Goal: Task Accomplishment & Management: Manage account settings

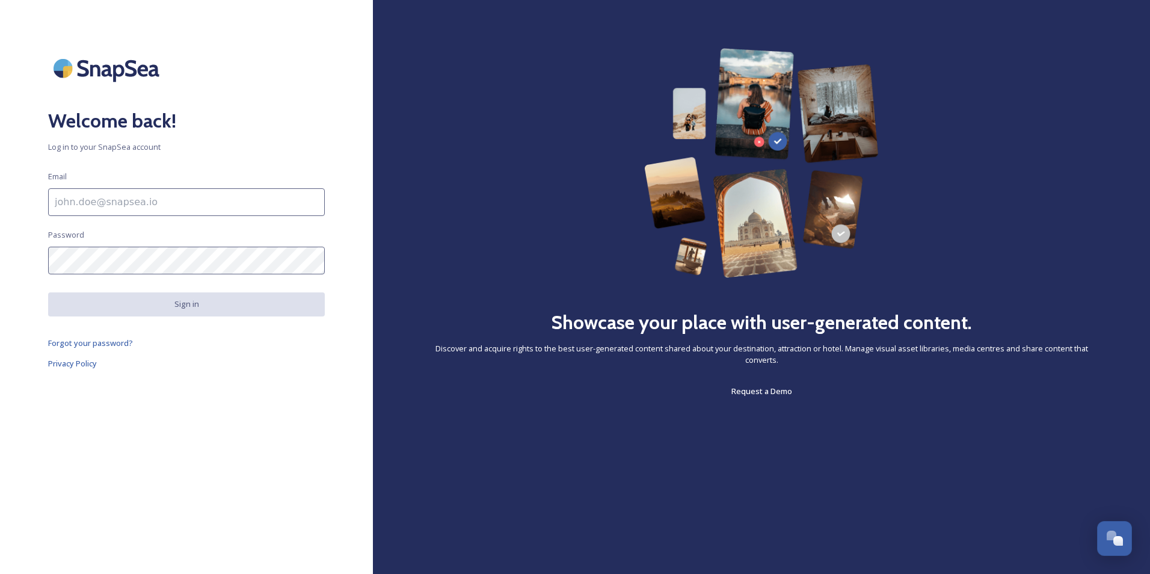
type input "[PERSON_NAME][EMAIL_ADDRESS][PERSON_NAME][DOMAIN_NAME]"
click at [141, 306] on button "Sign in" at bounding box center [186, 303] width 277 height 23
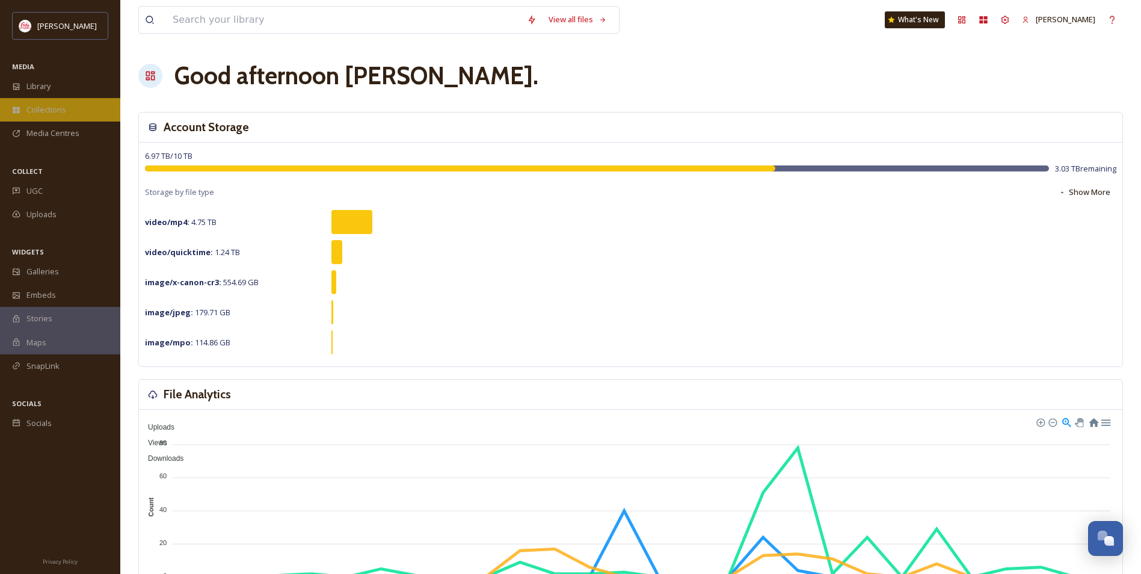
click at [50, 111] on span "Collections" at bounding box center [46, 109] width 40 height 11
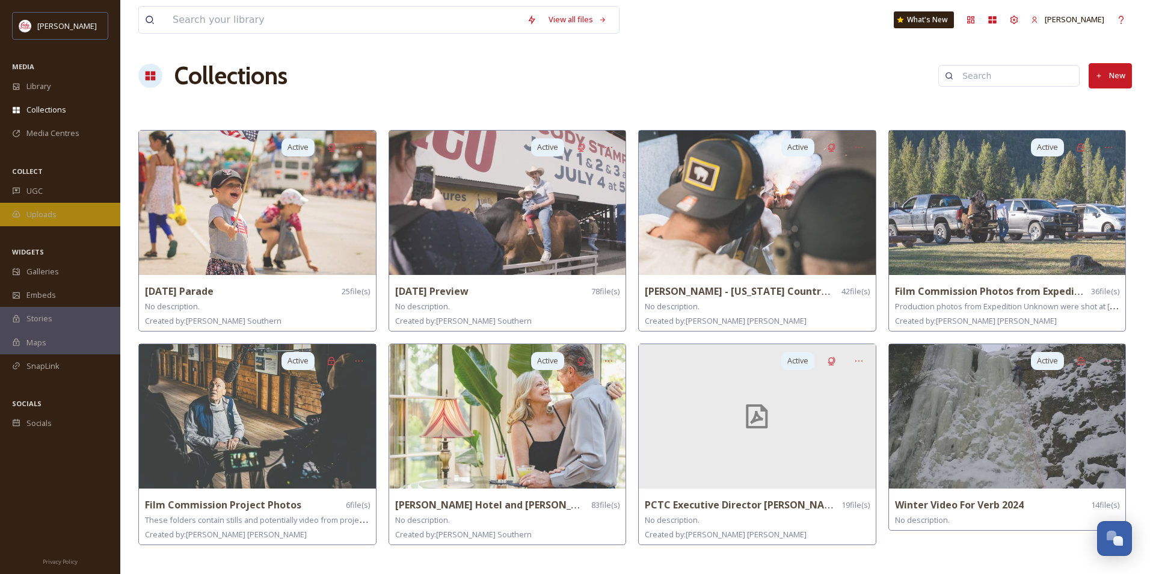
click at [48, 210] on span "Uploads" at bounding box center [41, 214] width 30 height 11
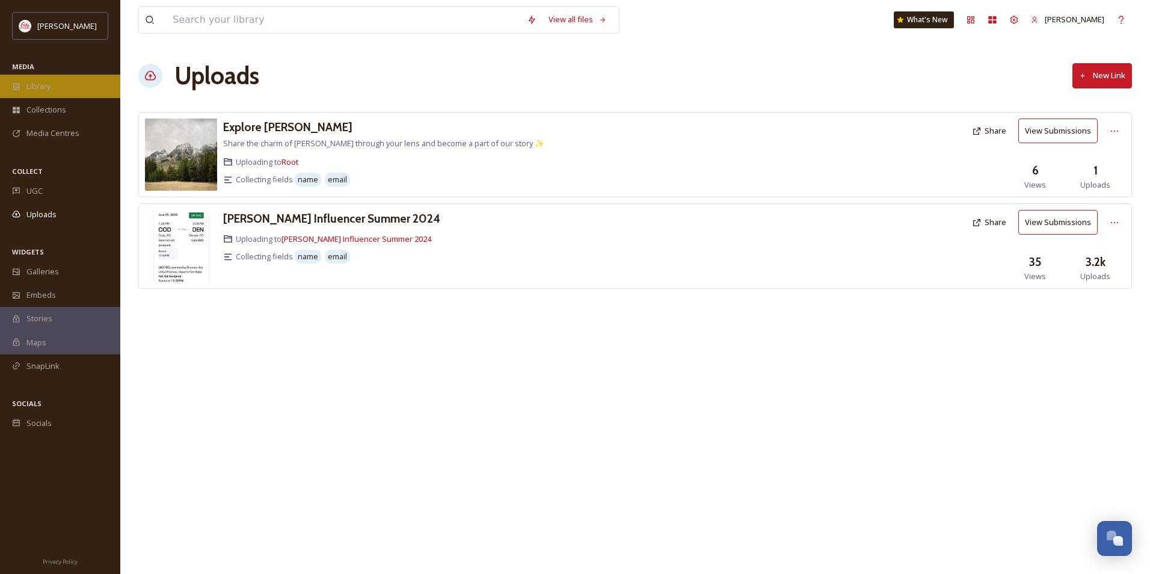
click at [61, 86] on div "Library" at bounding box center [60, 86] width 120 height 23
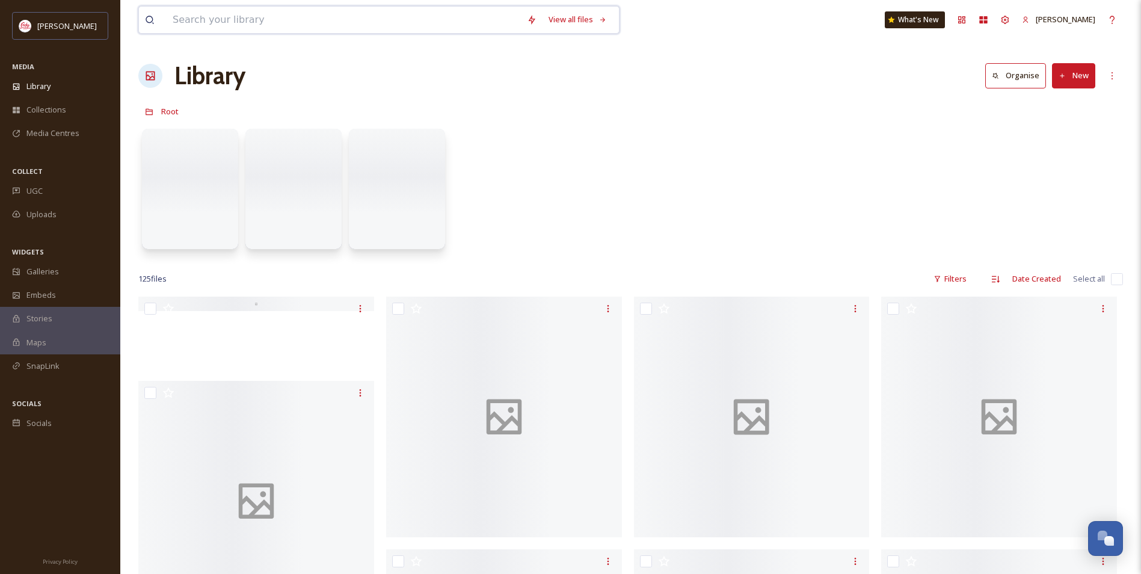
click at [256, 19] on input at bounding box center [344, 20] width 354 height 26
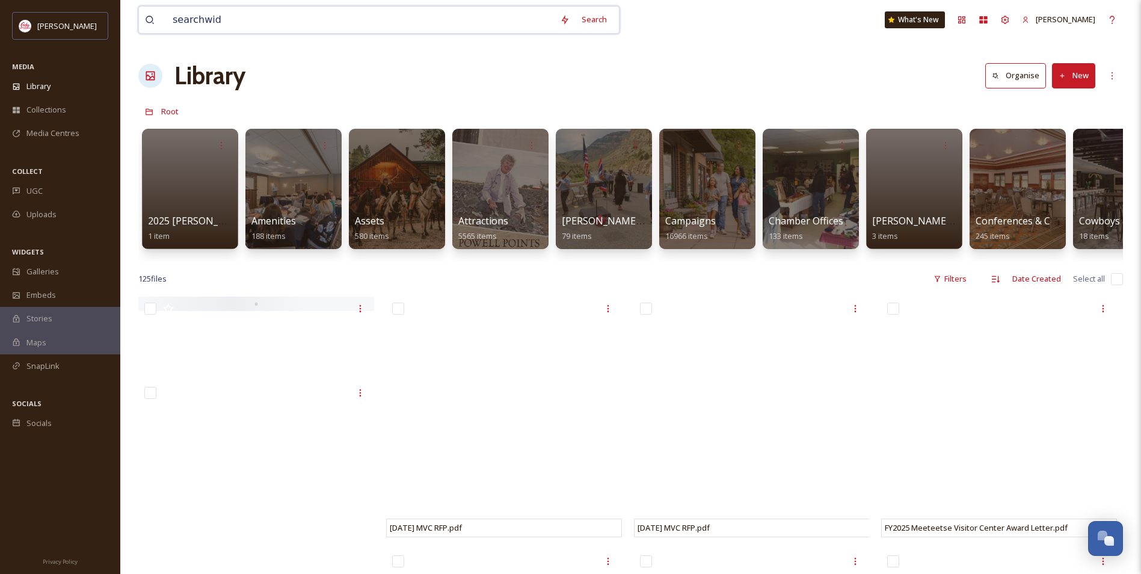
type input "searchwide"
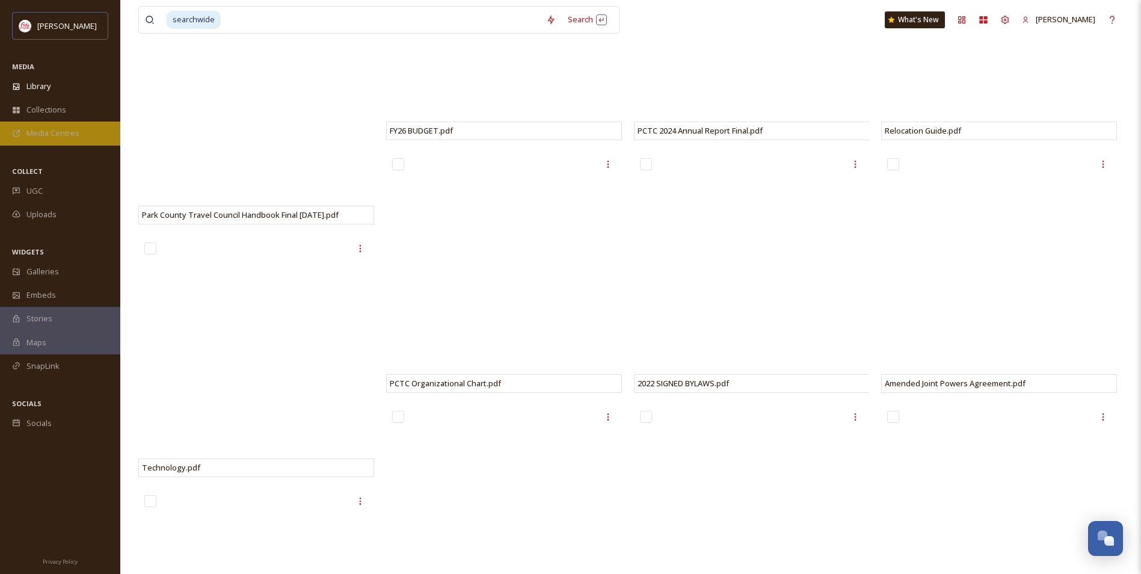
scroll to position [481, 0]
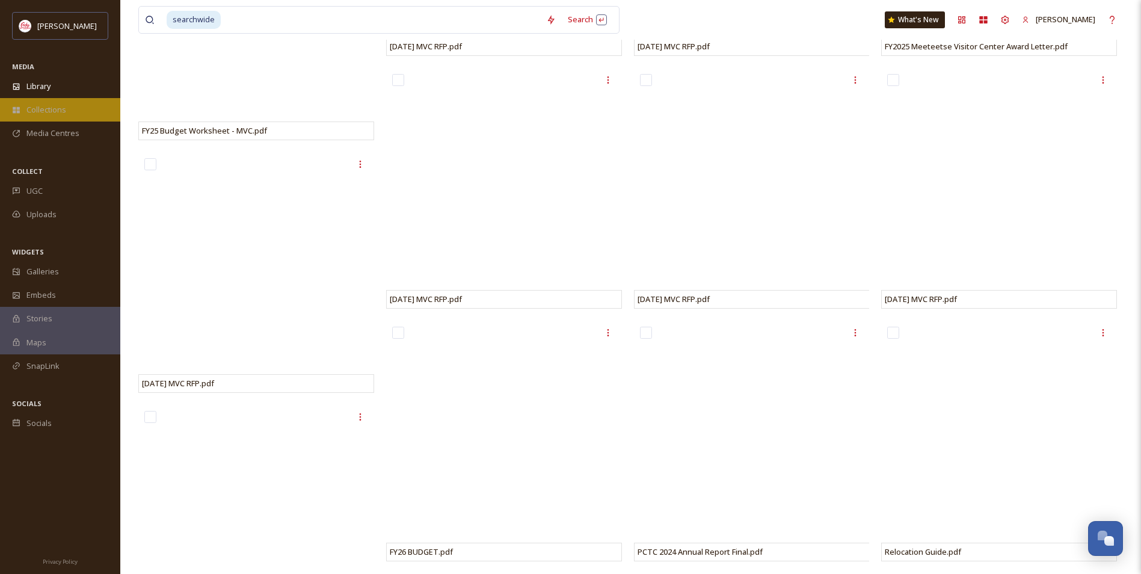
click at [50, 109] on span "Collections" at bounding box center [46, 109] width 40 height 11
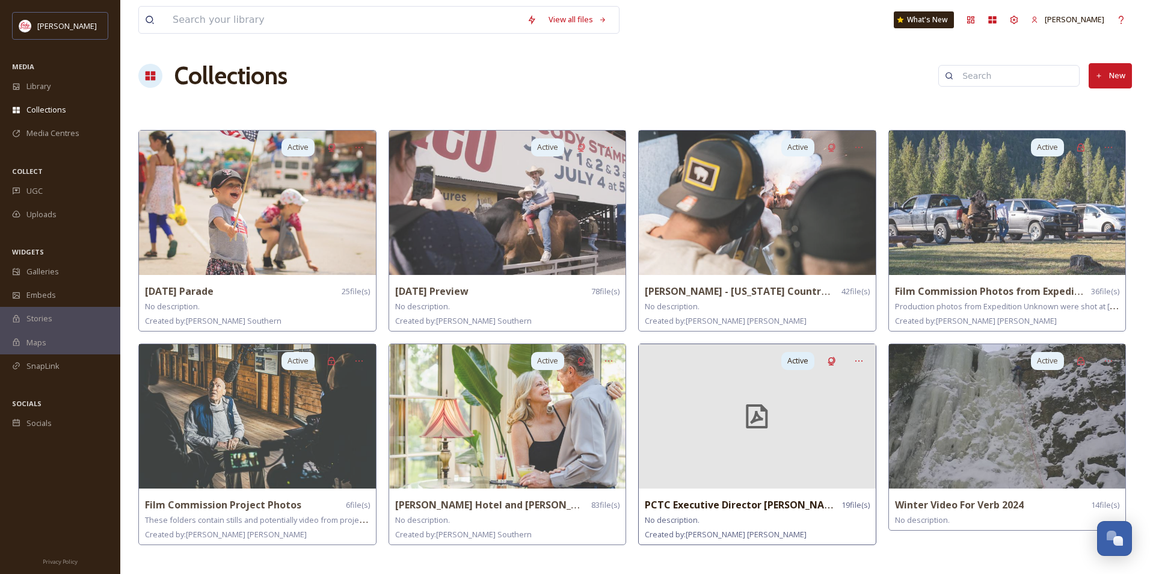
click at [752, 502] on strong "PCTC Executive Director [PERSON_NAME]" at bounding box center [743, 504] width 197 height 13
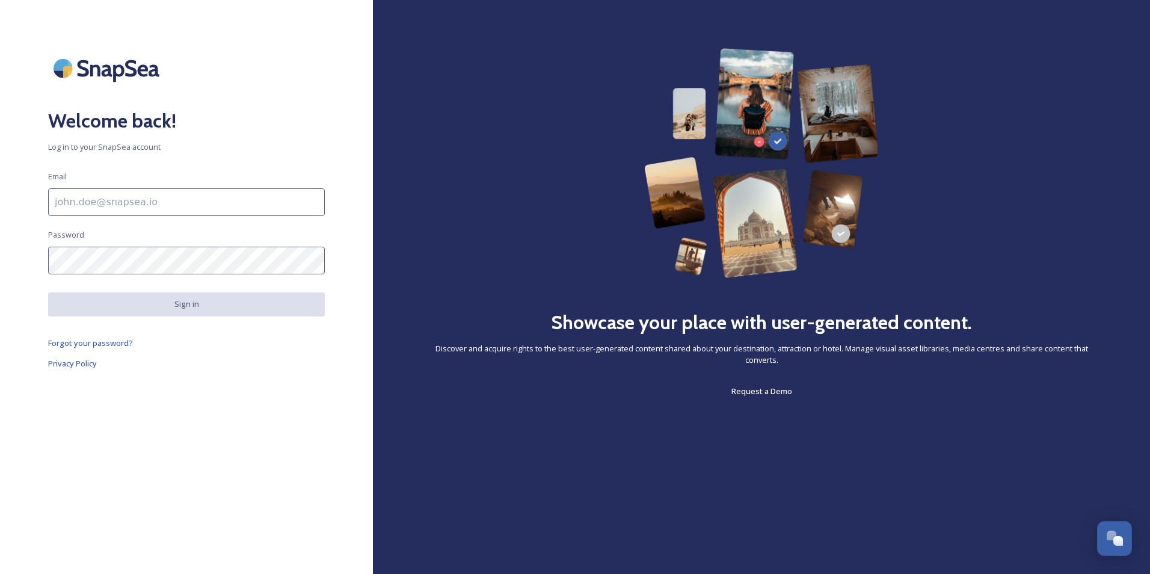
type input "[PERSON_NAME][EMAIL_ADDRESS][PERSON_NAME][DOMAIN_NAME]"
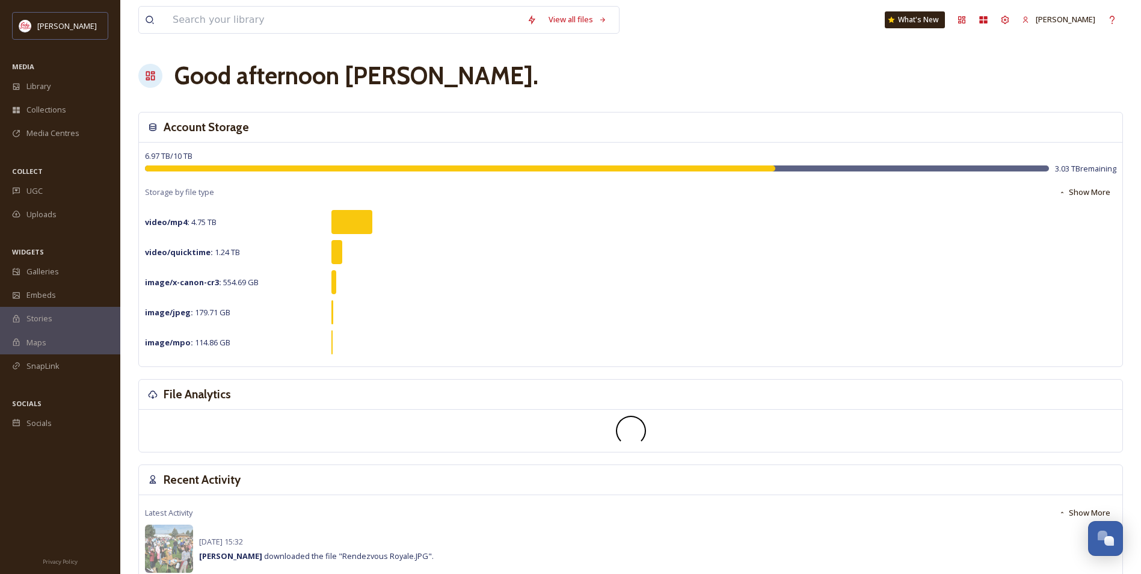
drag, startPoint x: 565, startPoint y: 170, endPoint x: 103, endPoint y: 62, distance: 474.2
click at [103, 62] on div "MEDIA" at bounding box center [60, 67] width 120 height 16
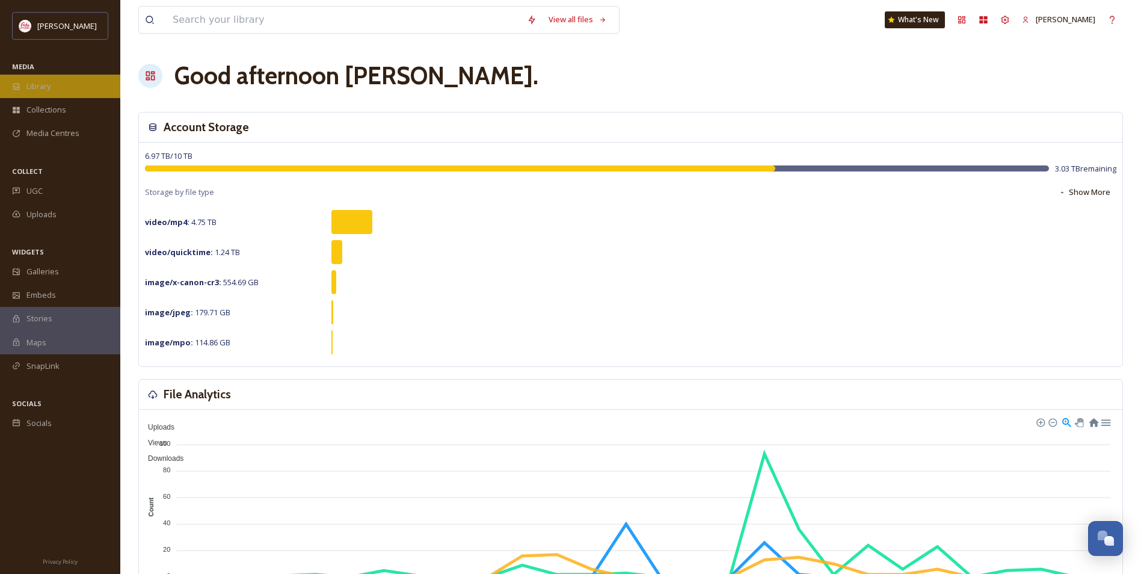
click at [64, 83] on div "Library" at bounding box center [60, 86] width 120 height 23
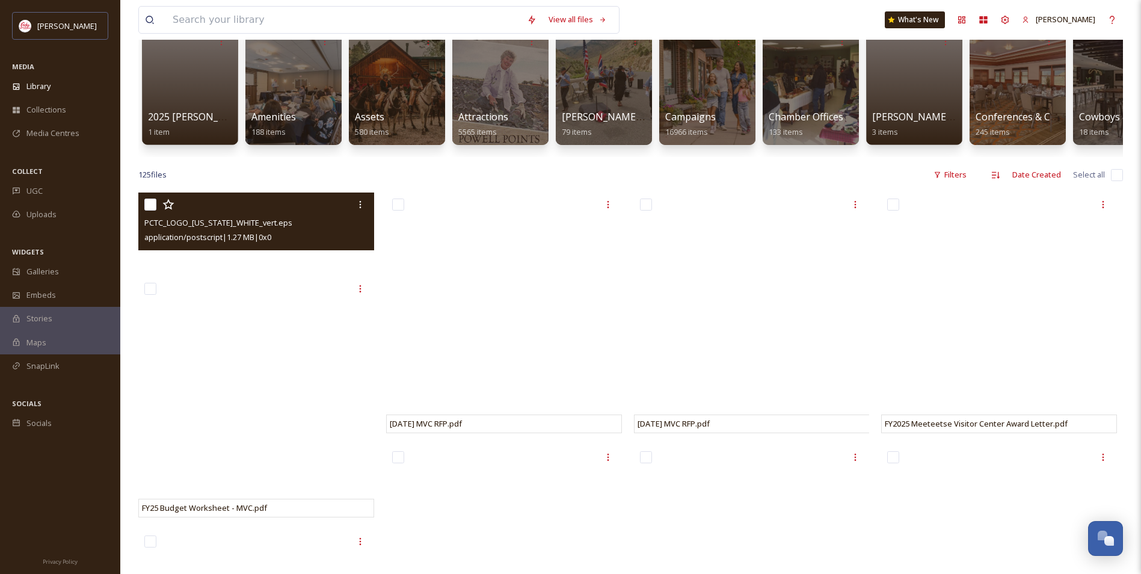
scroll to position [180, 0]
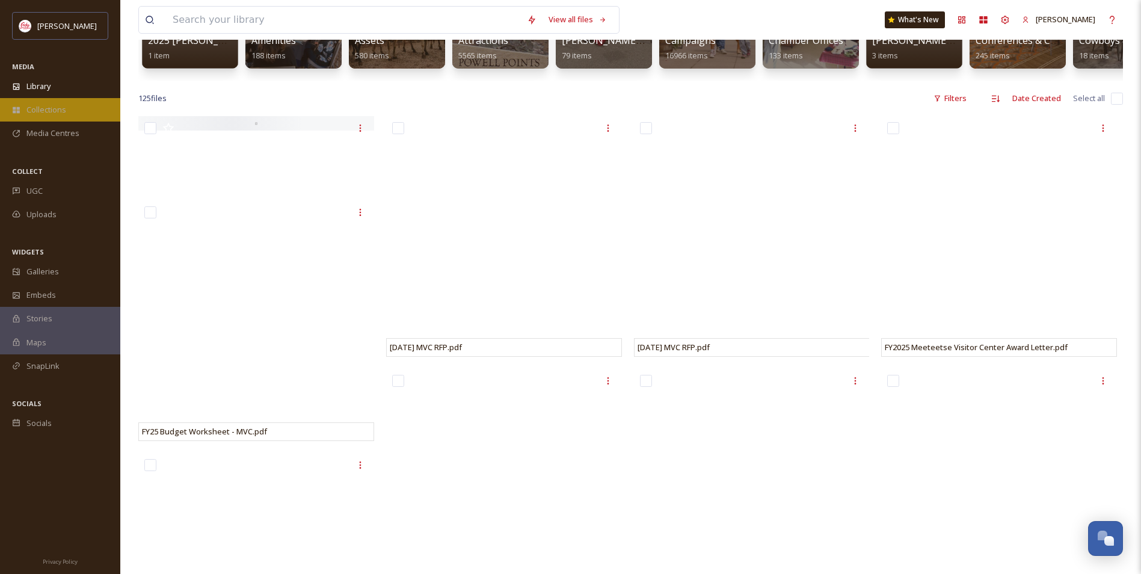
click at [52, 109] on span "Collections" at bounding box center [46, 109] width 40 height 11
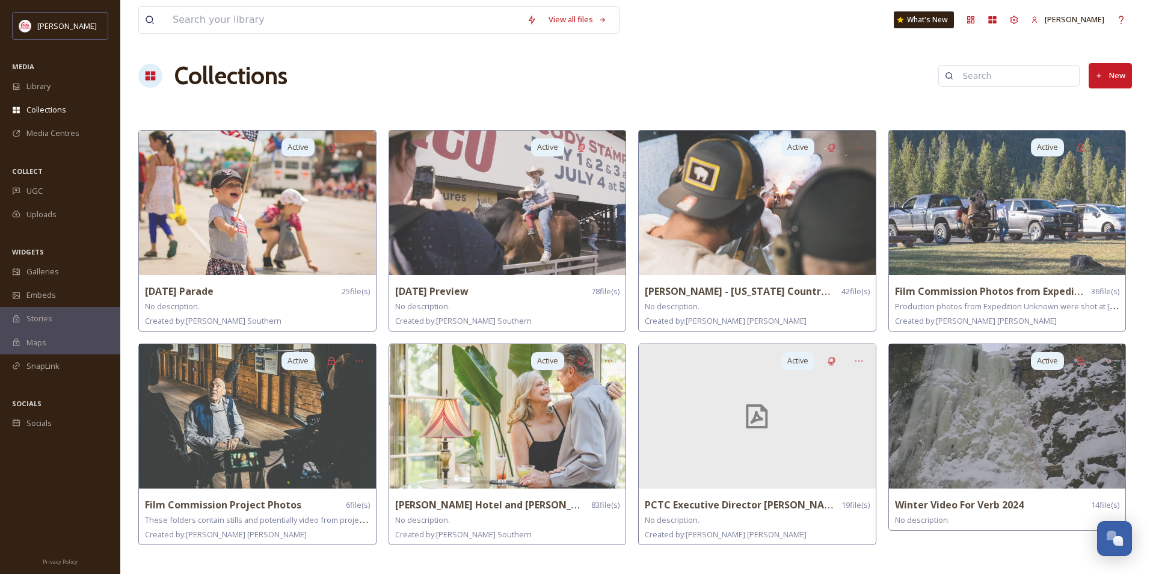
click at [1114, 77] on button "New" at bounding box center [1109, 75] width 43 height 25
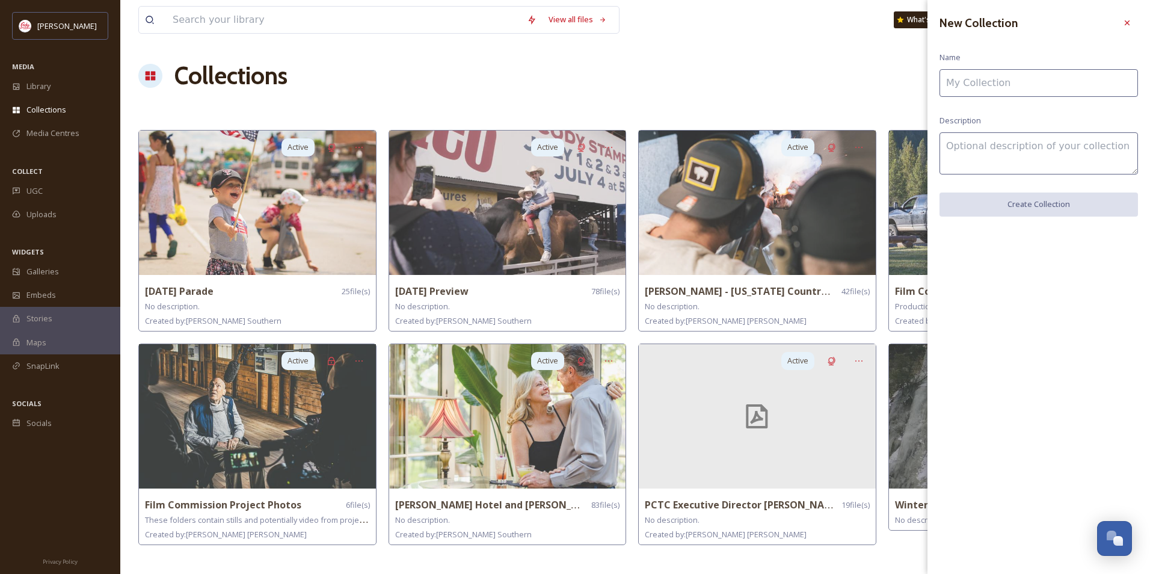
click at [1107, 81] on input at bounding box center [1038, 83] width 198 height 28
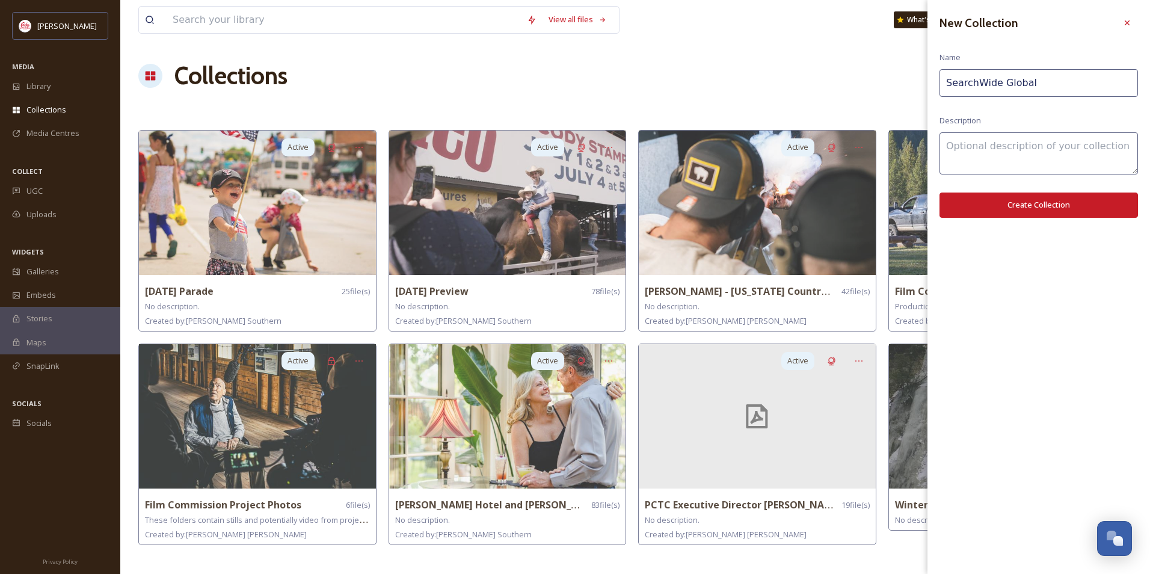
type input "SearchWide Global"
click at [1067, 207] on button "Create Collection" at bounding box center [1038, 204] width 198 height 25
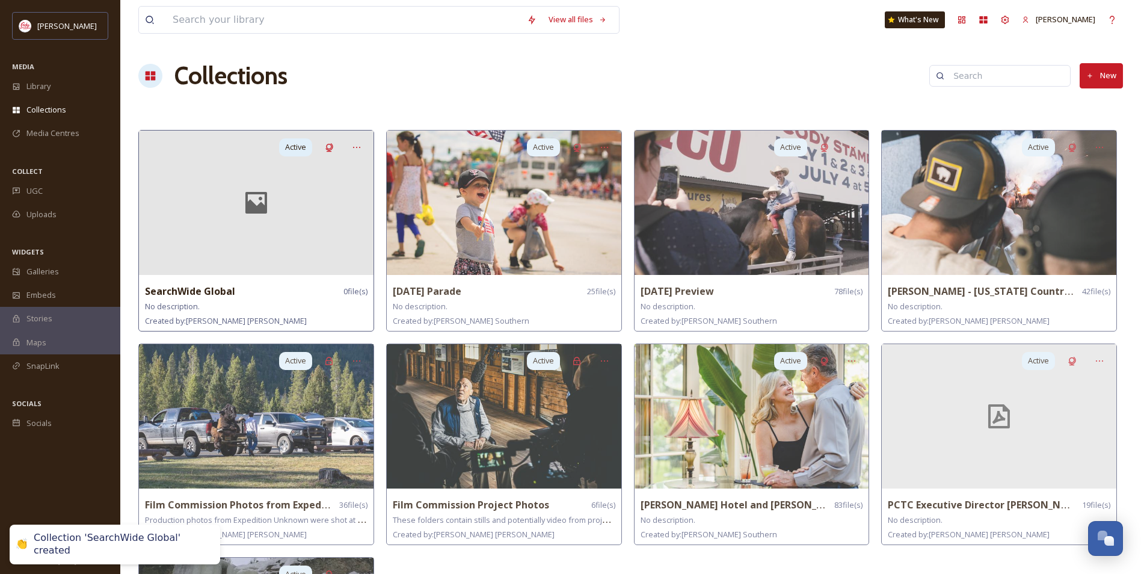
click at [246, 248] on div at bounding box center [256, 202] width 235 height 144
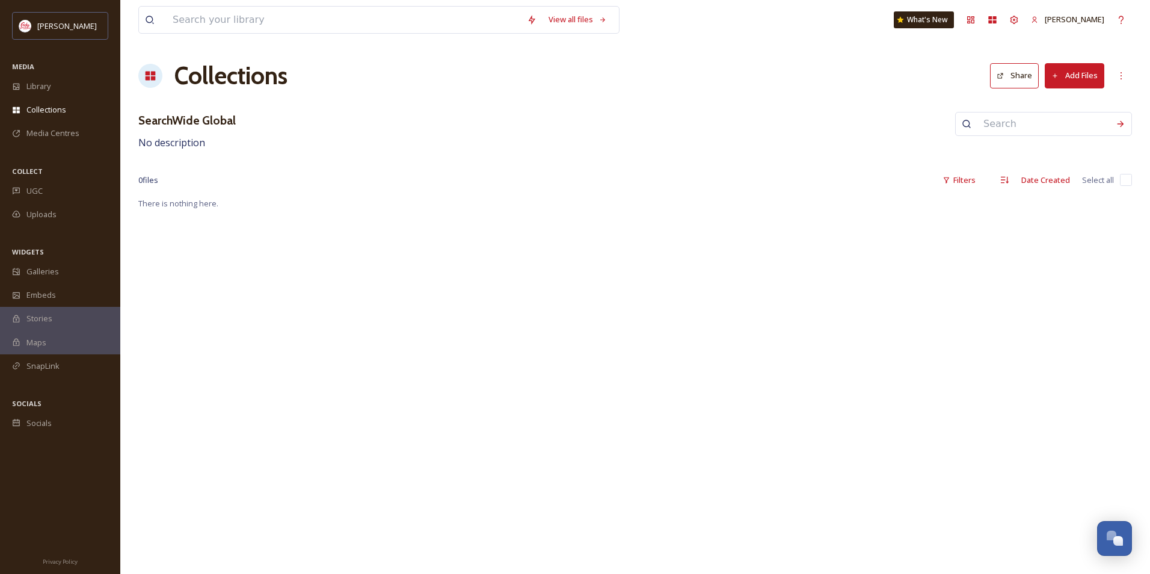
click at [1074, 72] on button "Add Files" at bounding box center [1075, 75] width 60 height 25
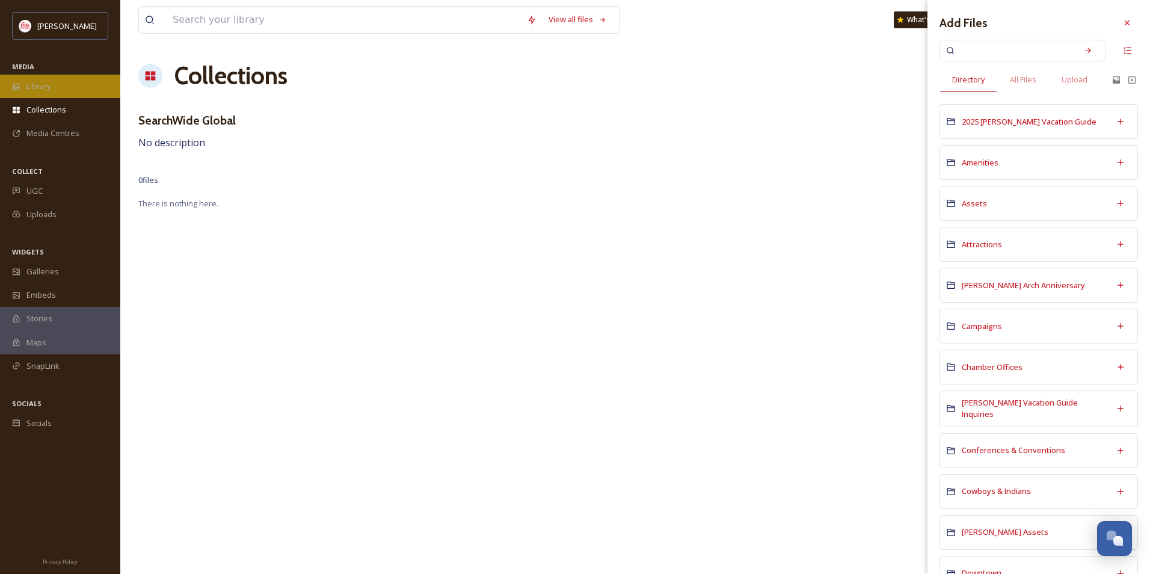
click at [34, 89] on span "Library" at bounding box center [38, 86] width 24 height 11
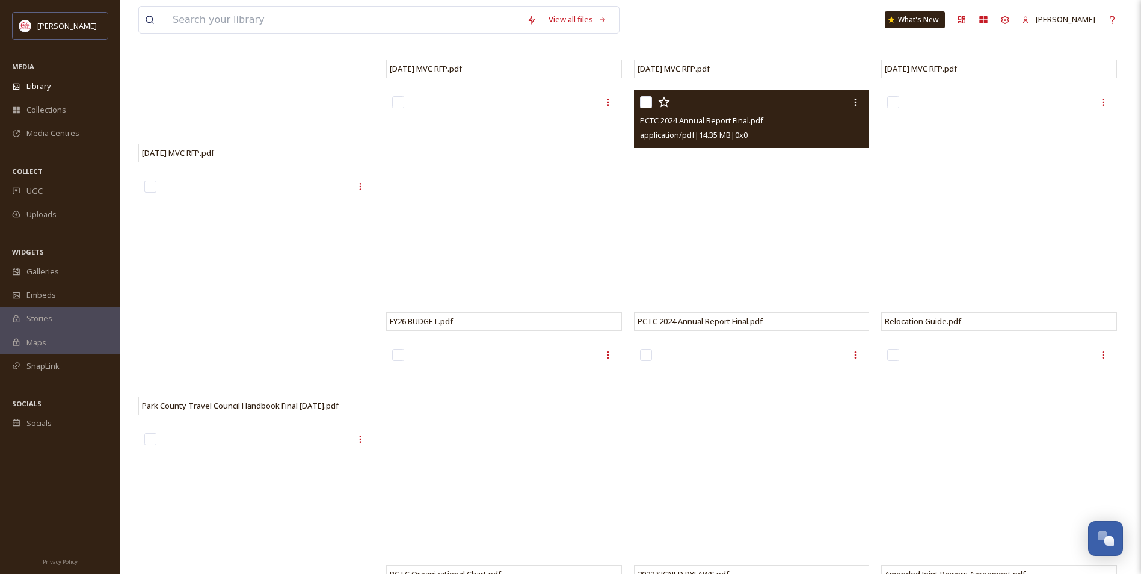
scroll to position [661, 0]
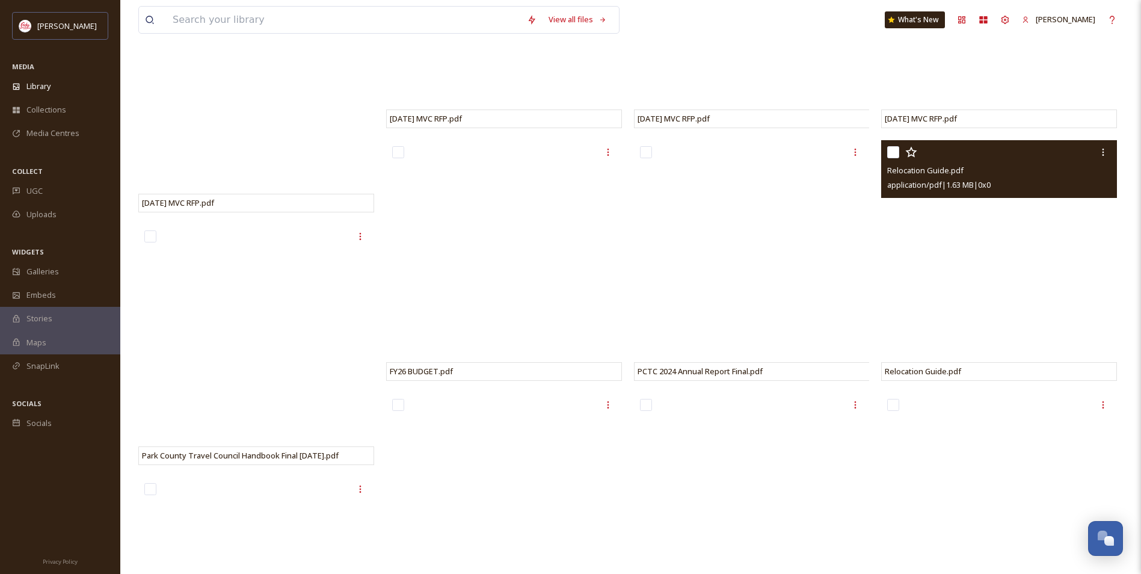
click at [894, 158] on input "checkbox" at bounding box center [893, 152] width 12 height 12
checkbox input "true"
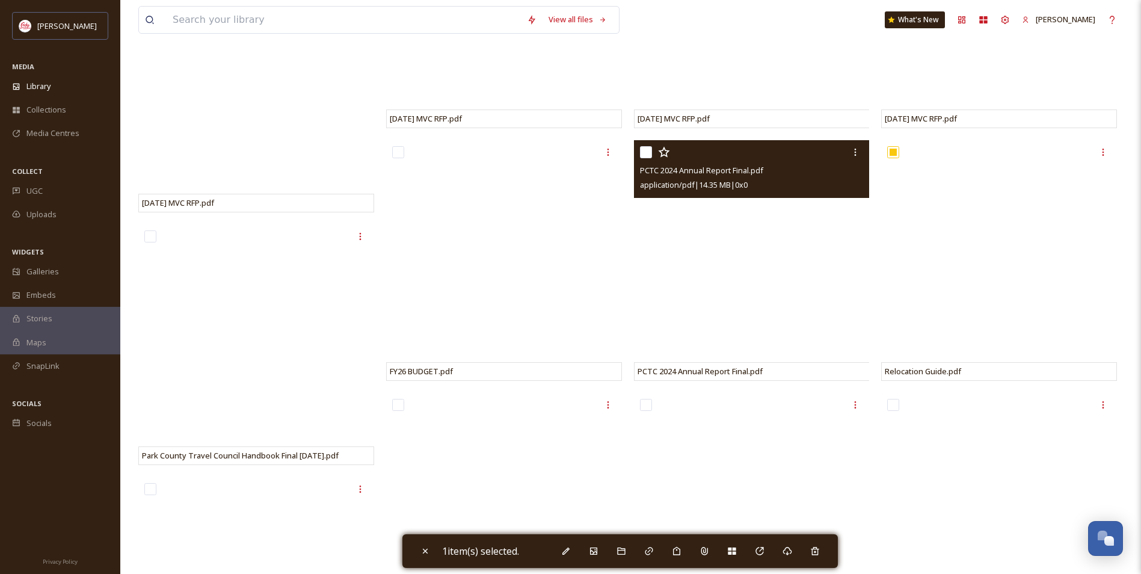
scroll to position [782, 0]
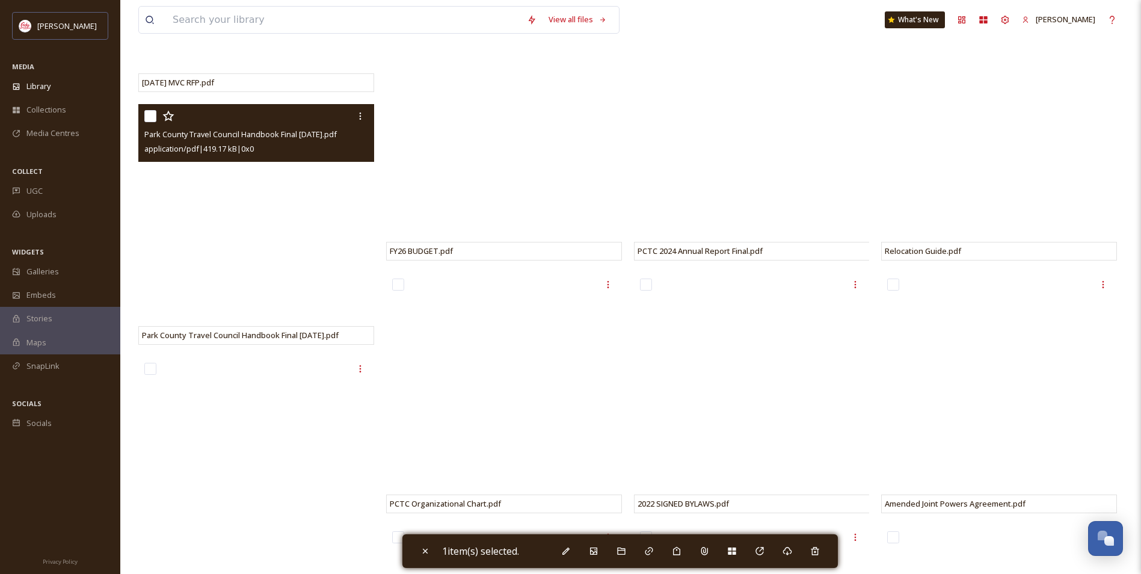
click at [147, 122] on input "checkbox" at bounding box center [150, 116] width 12 height 12
checkbox input "true"
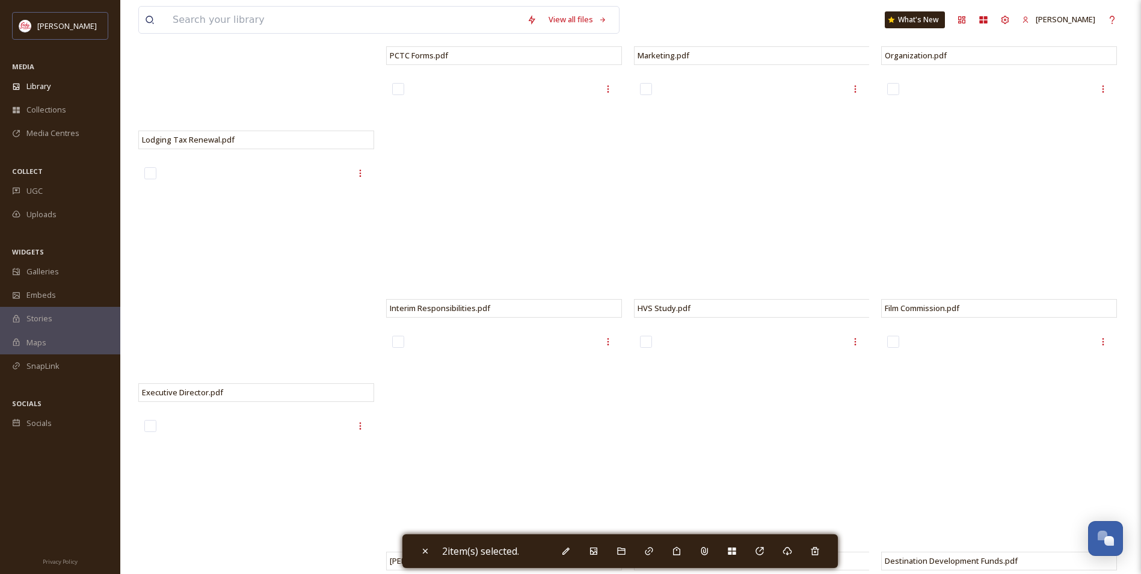
scroll to position [1443, 0]
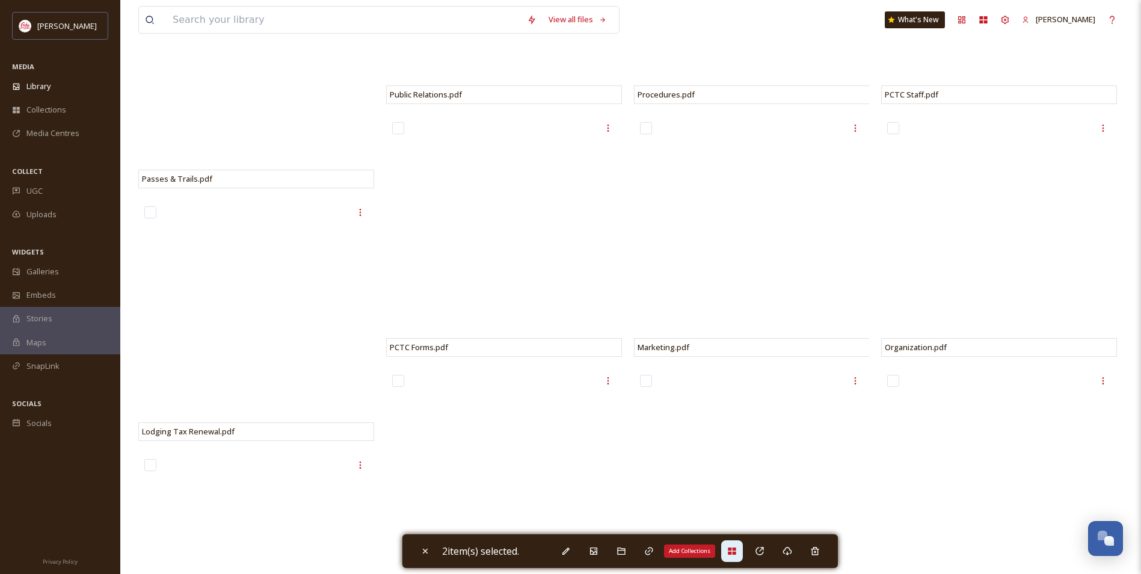
click at [736, 547] on icon at bounding box center [732, 551] width 10 height 10
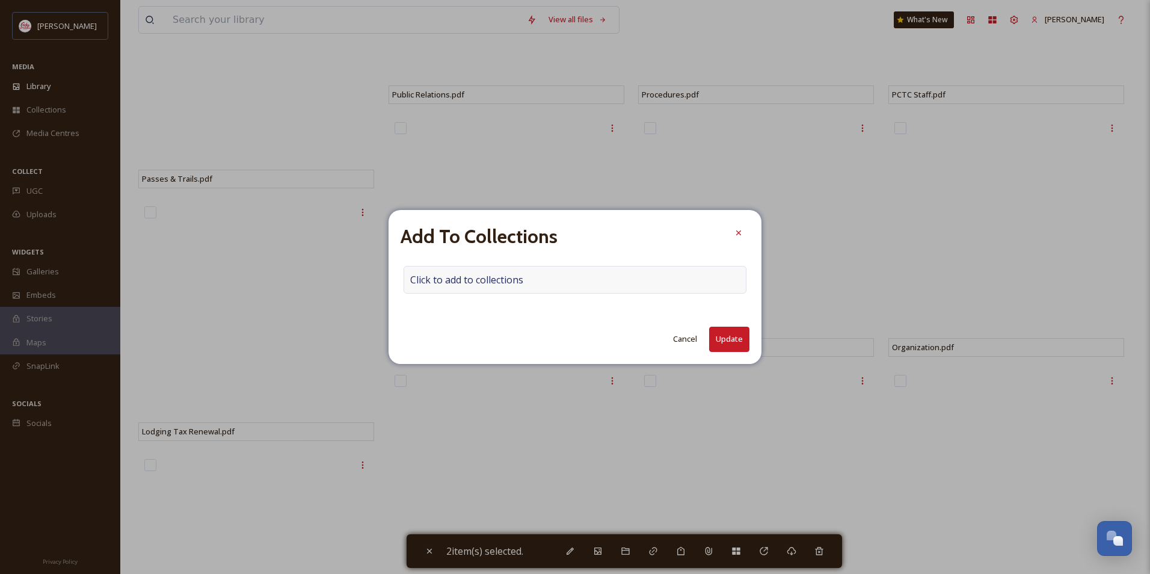
click at [545, 281] on div "Click to add to collections" at bounding box center [575, 280] width 343 height 28
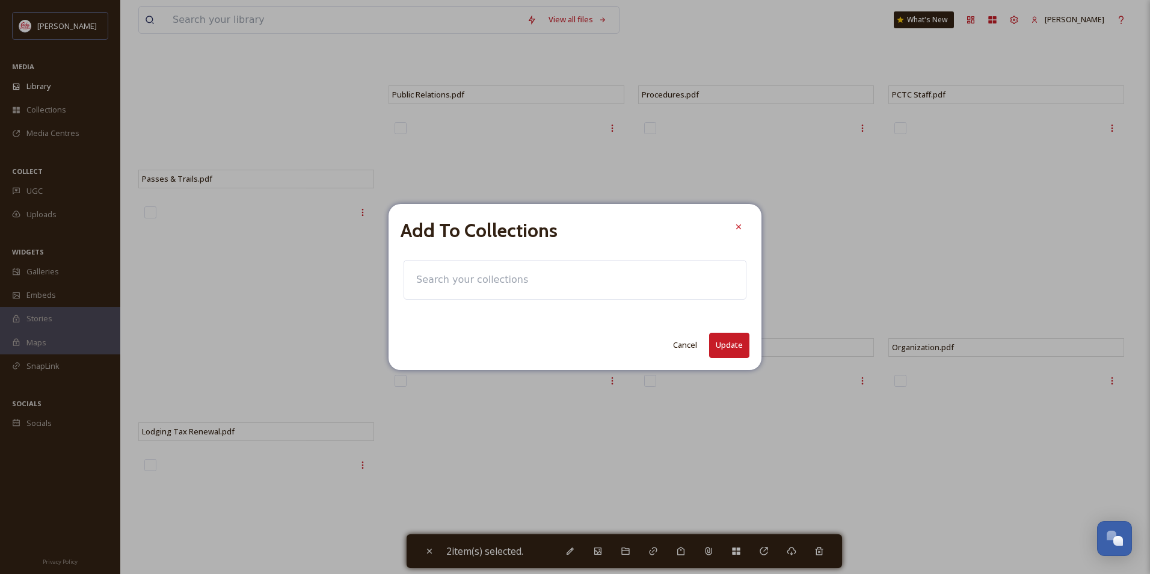
click at [545, 281] on div at bounding box center [575, 280] width 343 height 40
click at [444, 279] on input at bounding box center [476, 279] width 132 height 26
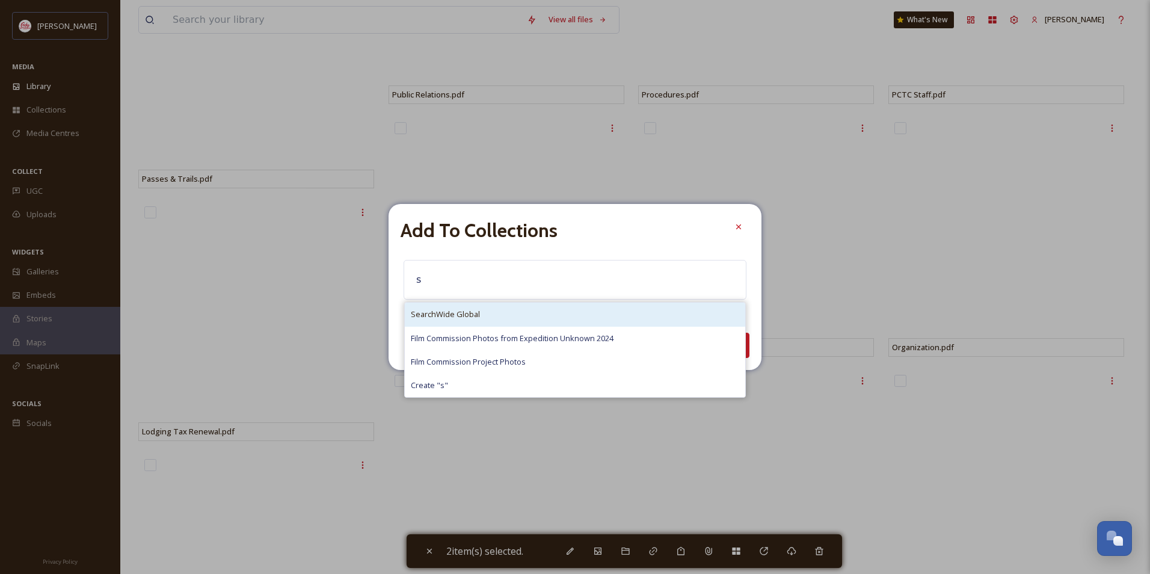
type input "s"
click at [455, 315] on span "SearchWide Global" at bounding box center [445, 313] width 69 height 11
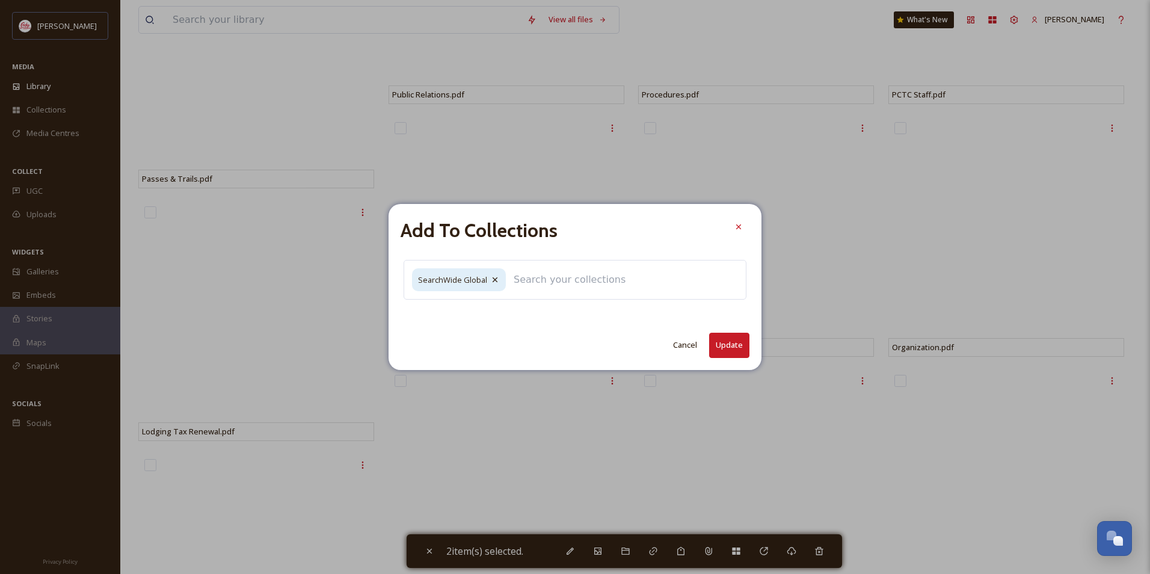
click at [723, 346] on button "Update" at bounding box center [729, 345] width 40 height 25
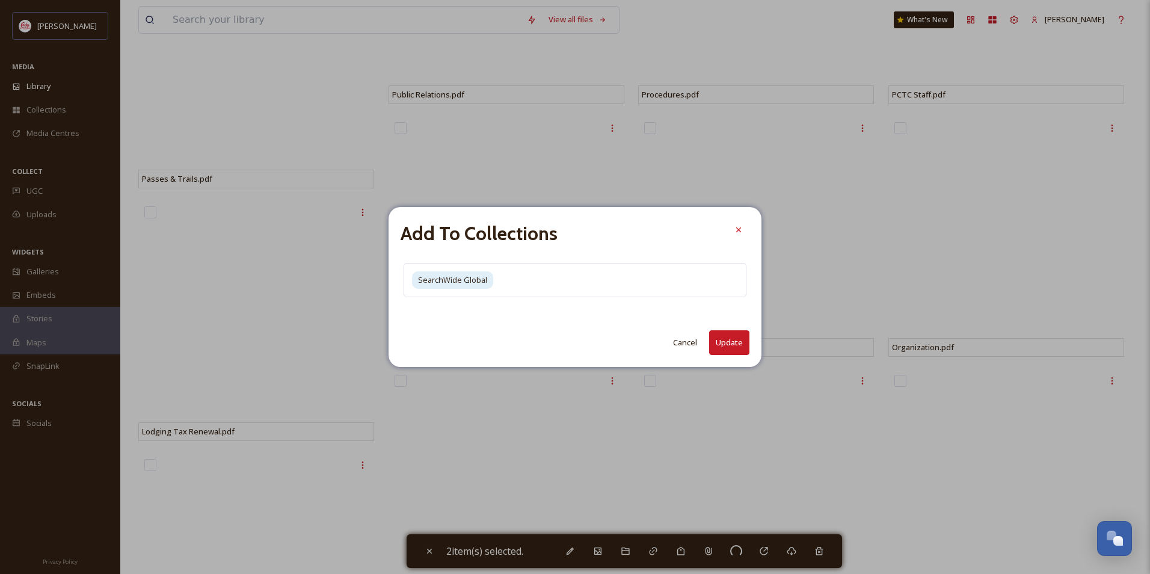
checkbox input "false"
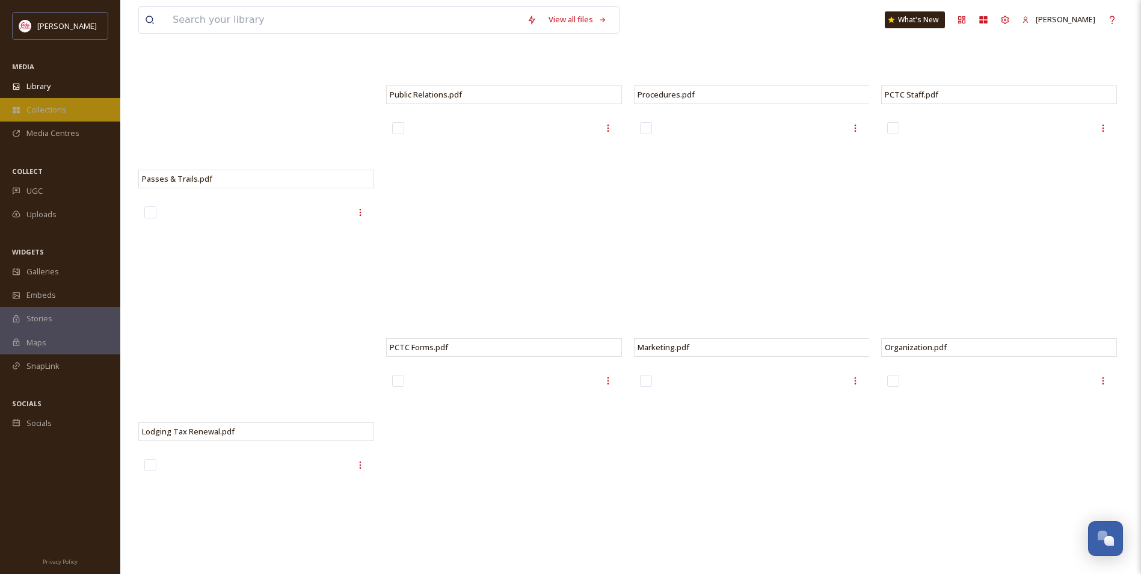
click at [63, 109] on span "Collections" at bounding box center [46, 109] width 40 height 11
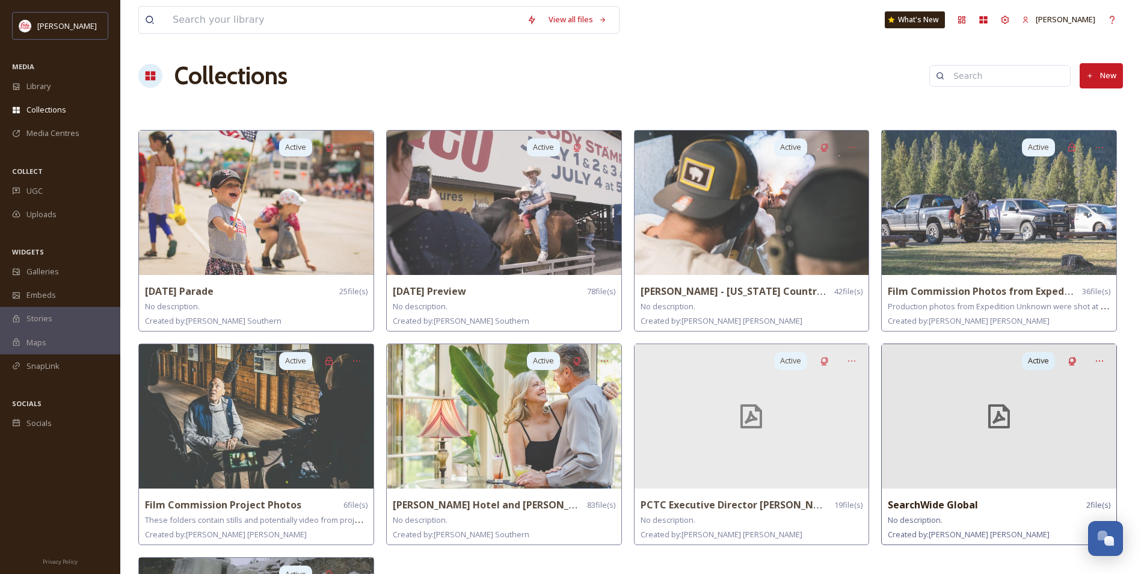
click at [950, 450] on div at bounding box center [999, 416] width 235 height 144
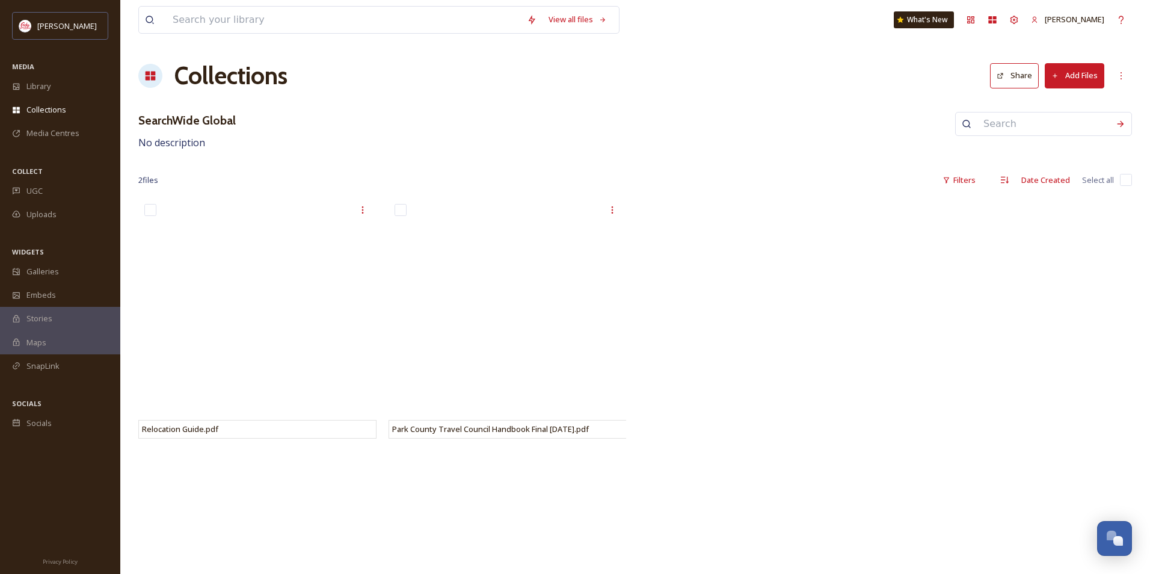
click at [1078, 75] on button "Add Files" at bounding box center [1075, 75] width 60 height 25
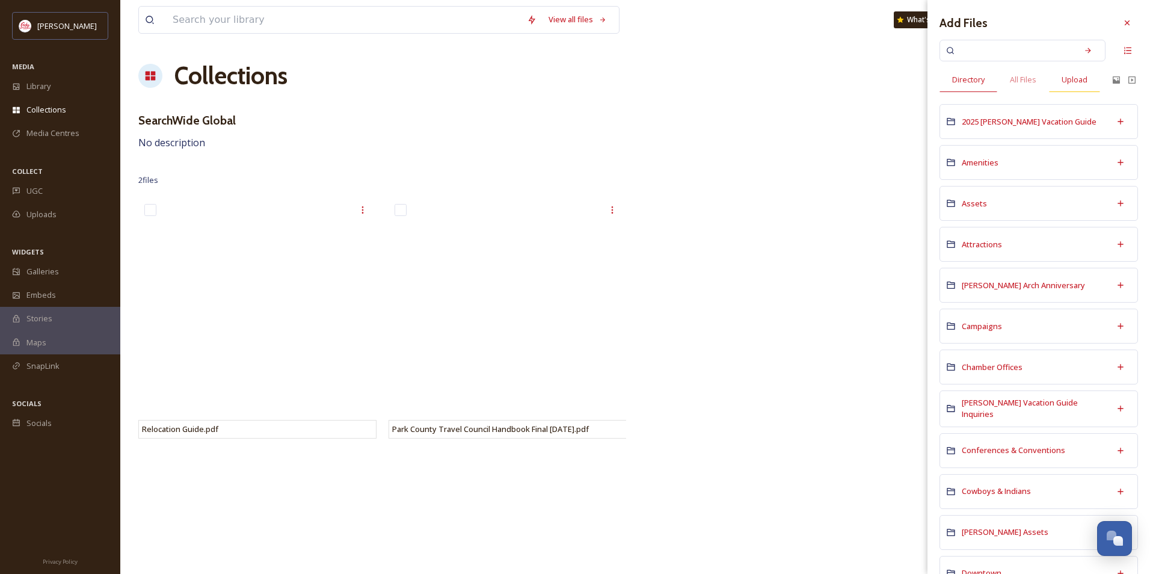
click at [1072, 79] on span "Upload" at bounding box center [1074, 79] width 26 height 11
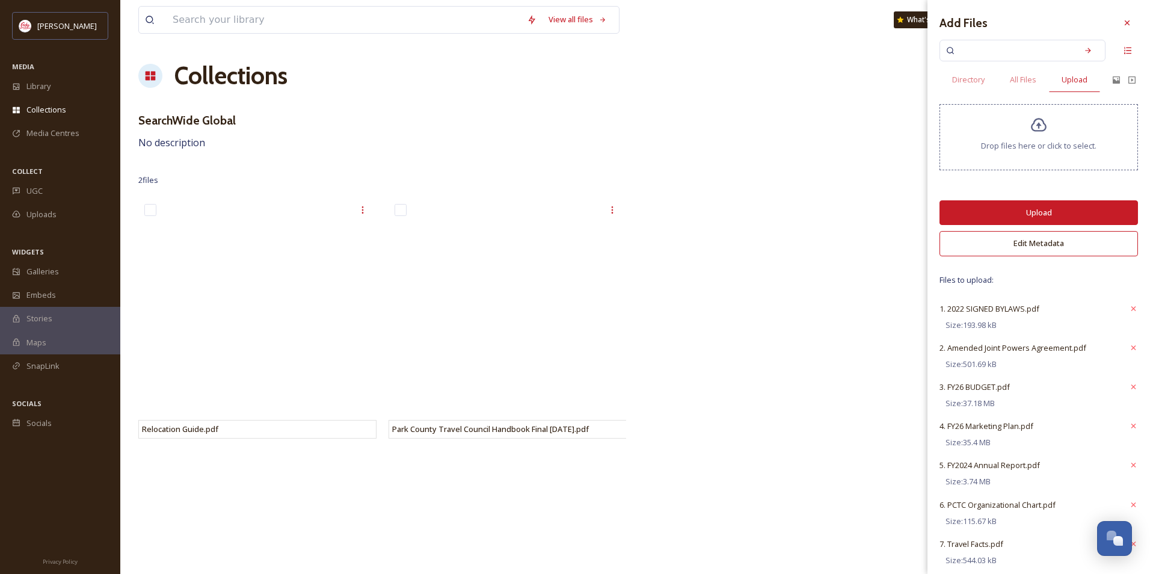
click at [1054, 212] on button "Upload" at bounding box center [1038, 212] width 198 height 25
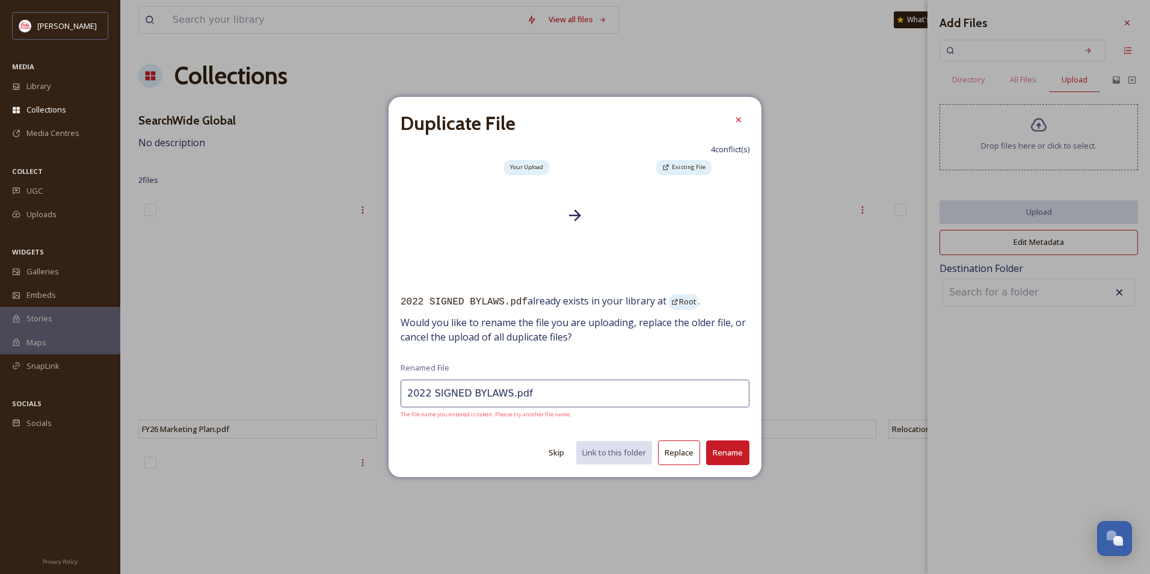
click at [418, 391] on input "2022 SIGNED BYLAWS.pdf" at bounding box center [574, 393] width 349 height 28
click at [677, 455] on button "Replace" at bounding box center [679, 452] width 42 height 25
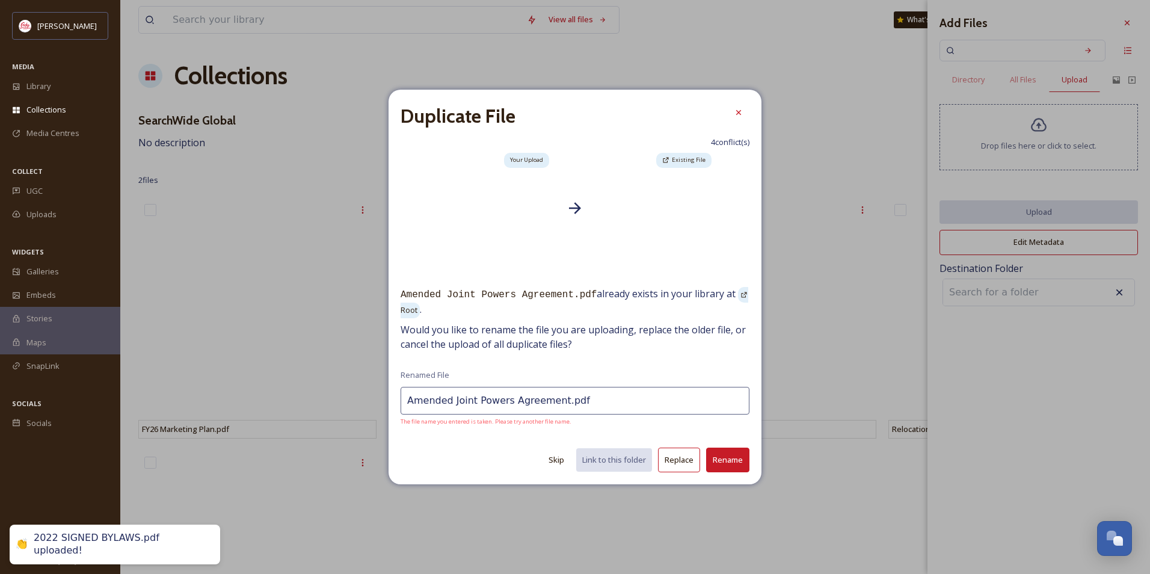
type input "Amended Joint Powers Agreement.pdf"
